Goal: Complete application form

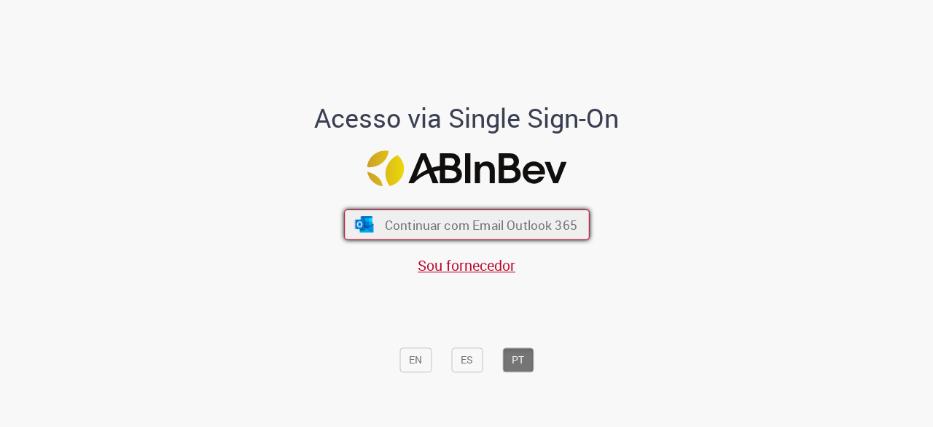
click at [432, 228] on span "Continuar com Email Outlook 365" at bounding box center [480, 225] width 193 height 17
